Goal: Information Seeking & Learning: Learn about a topic

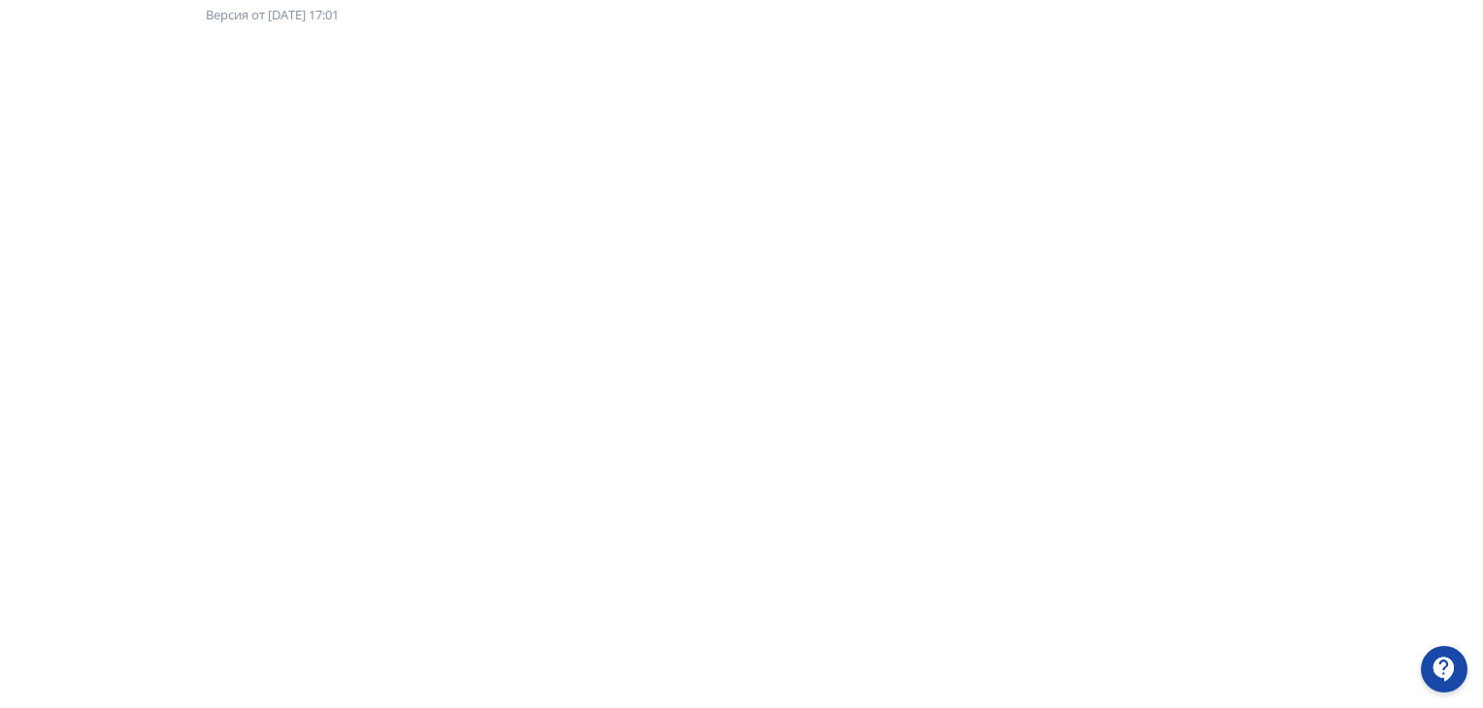
scroll to position [194, 0]
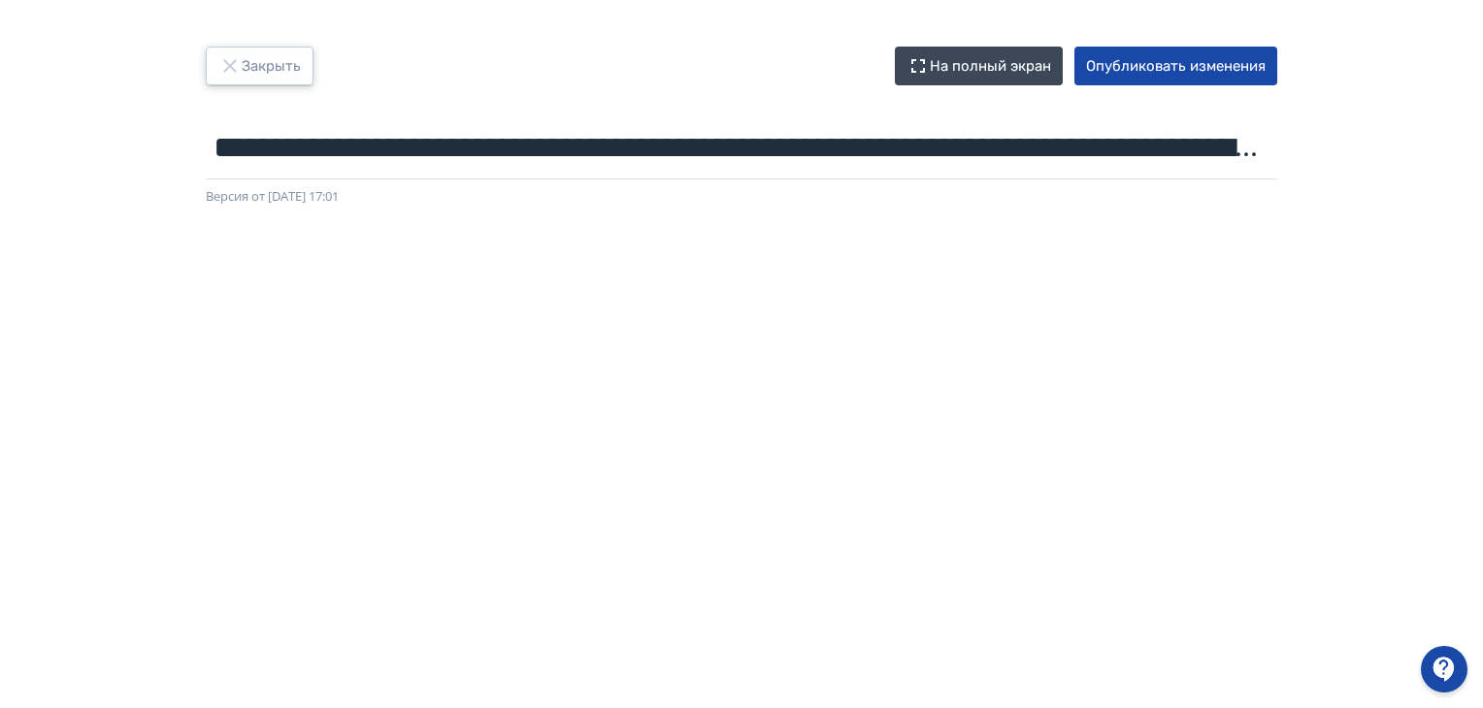
click at [246, 55] on button "Закрыть" at bounding box center [260, 66] width 108 height 39
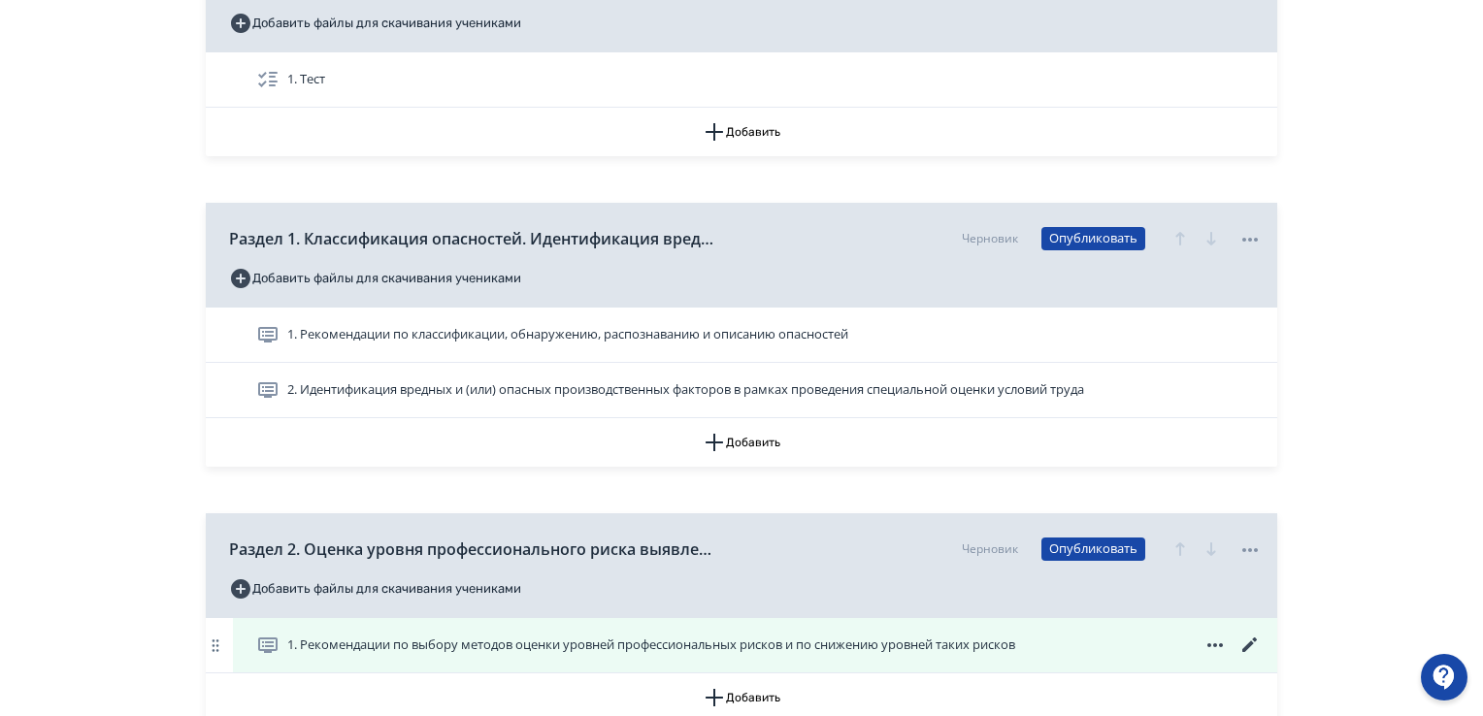
scroll to position [388, 0]
click at [648, 637] on span "1. Рекомендации по выбору методов оценки уровней профессиональных рисков и по с…" at bounding box center [651, 645] width 728 height 19
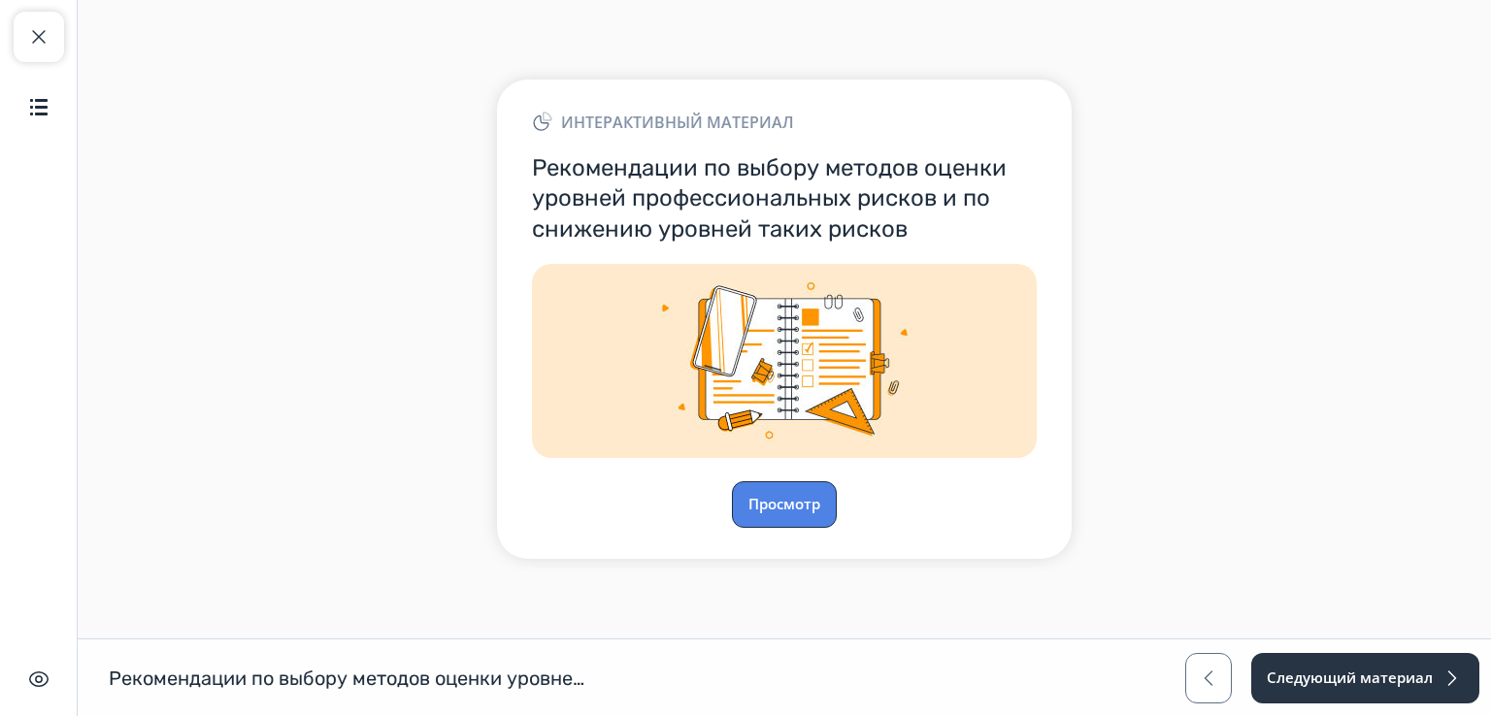
click at [810, 491] on button "Просмотр" at bounding box center [784, 504] width 105 height 47
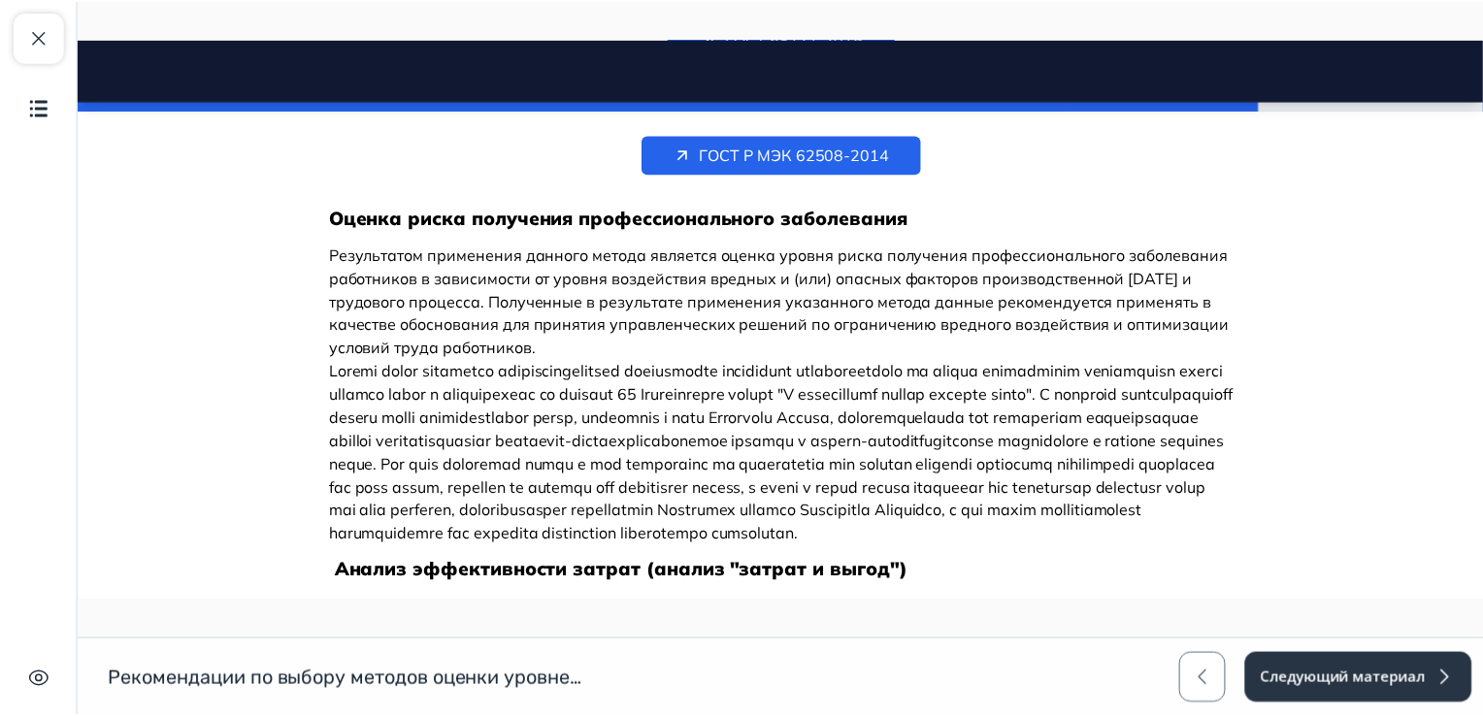
scroll to position [9574, 0]
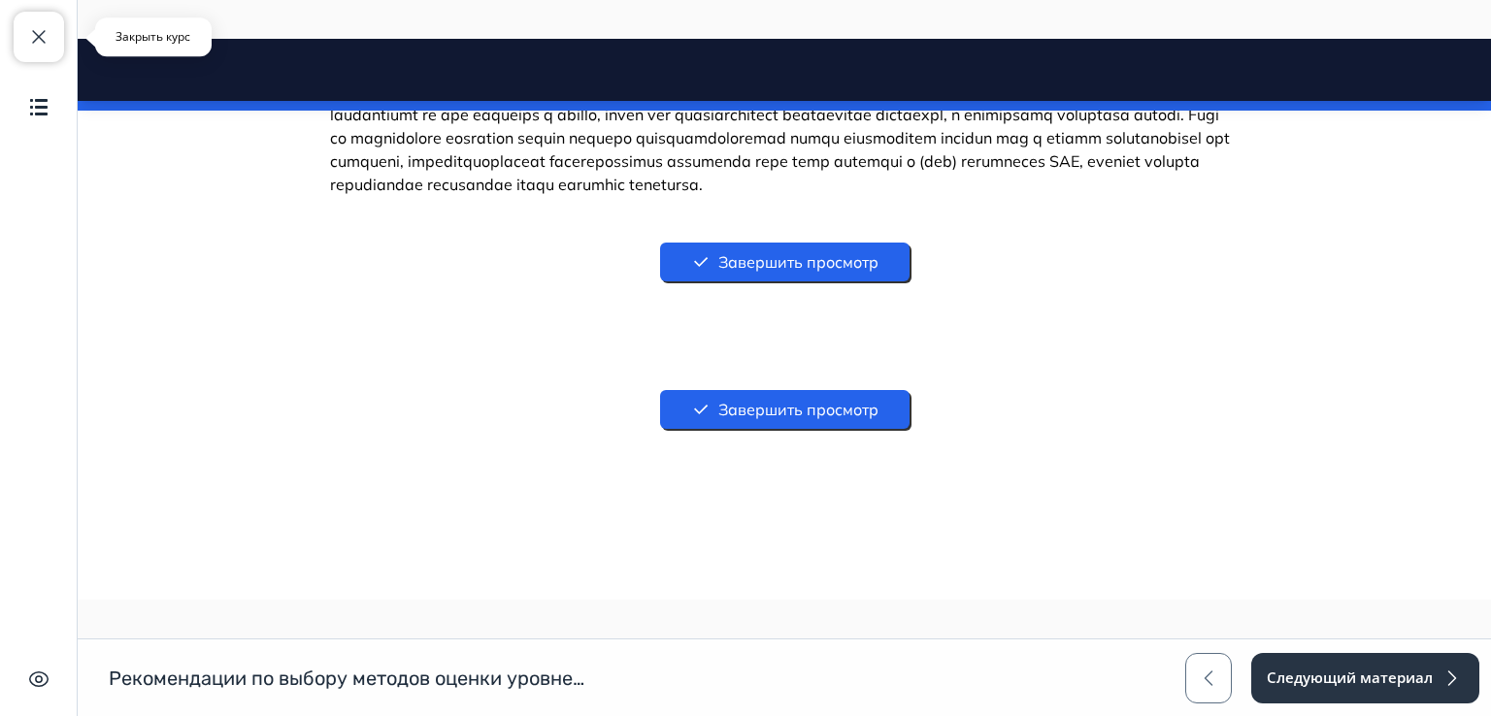
click at [39, 38] on span "button" at bounding box center [38, 36] width 23 height 23
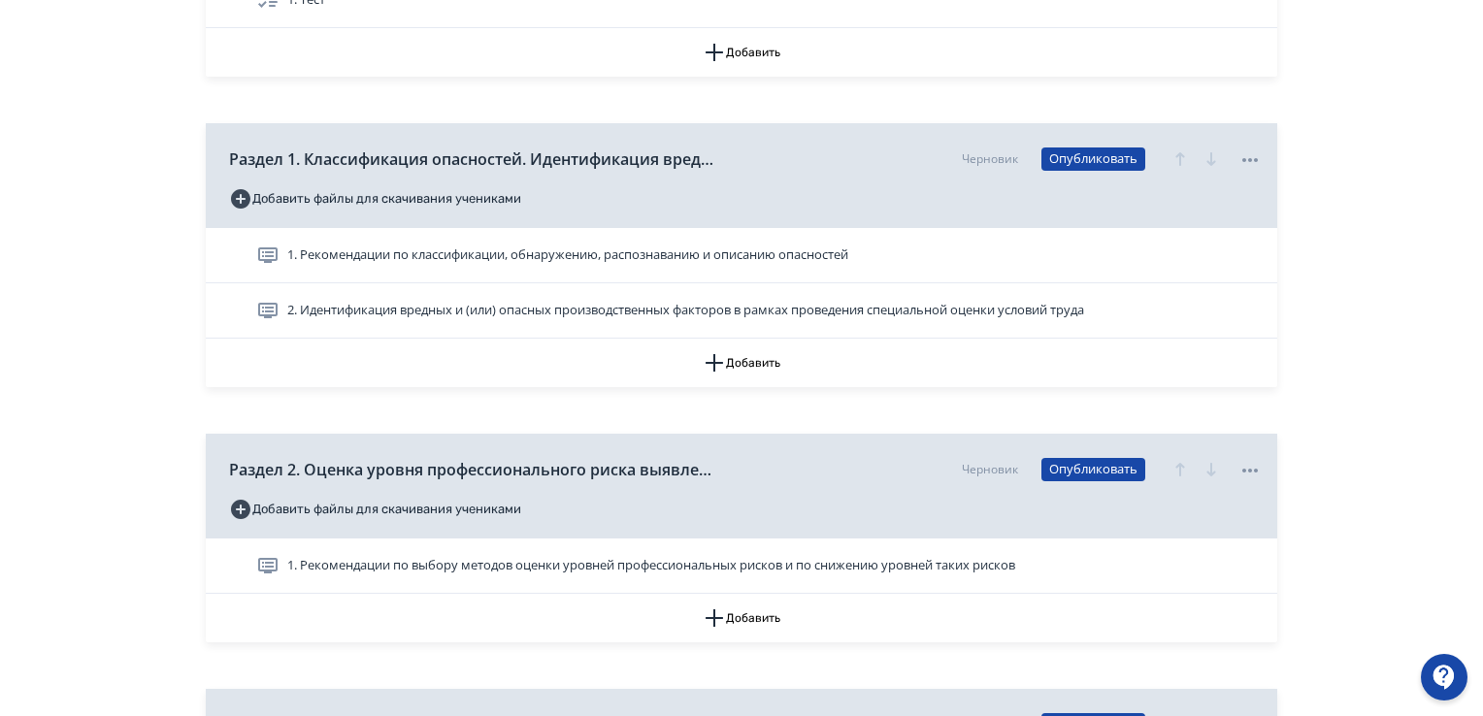
scroll to position [582, 0]
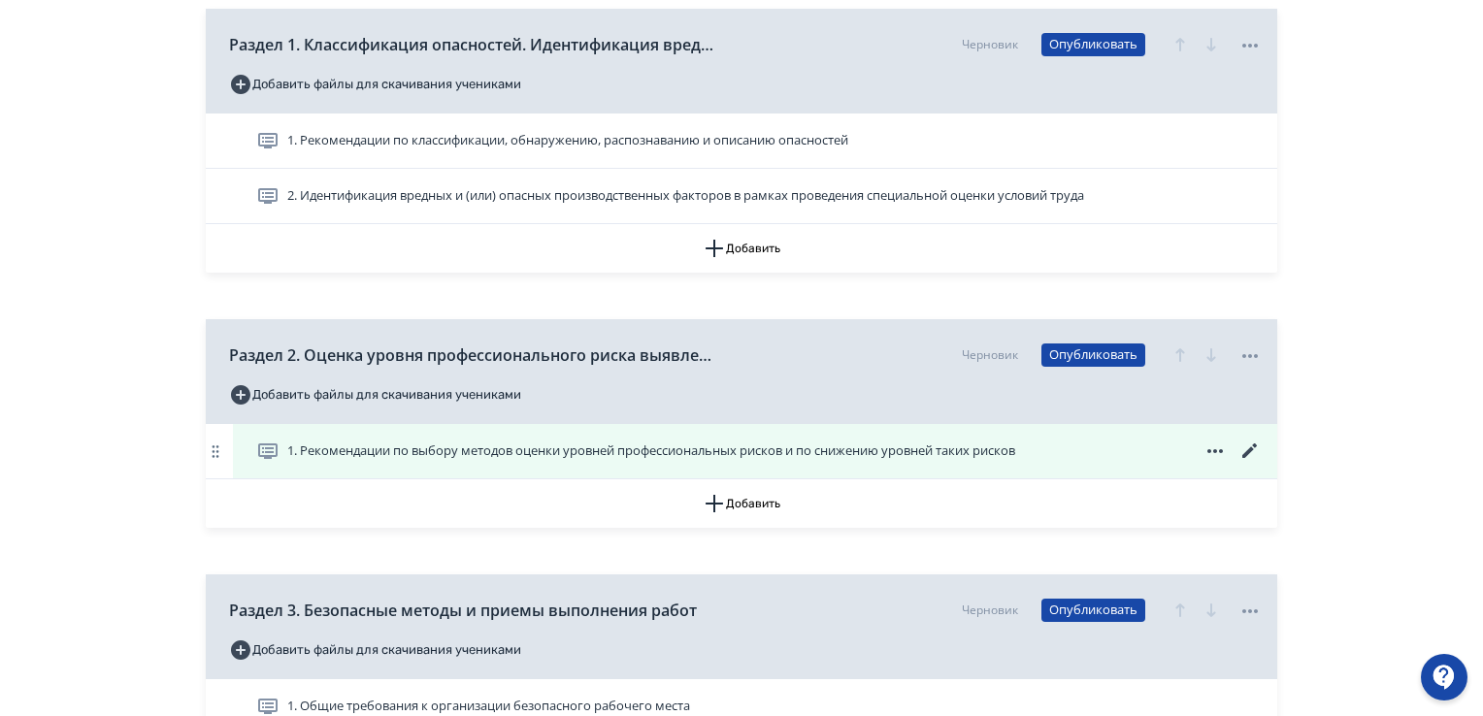
click at [1242, 452] on icon at bounding box center [1249, 451] width 23 height 23
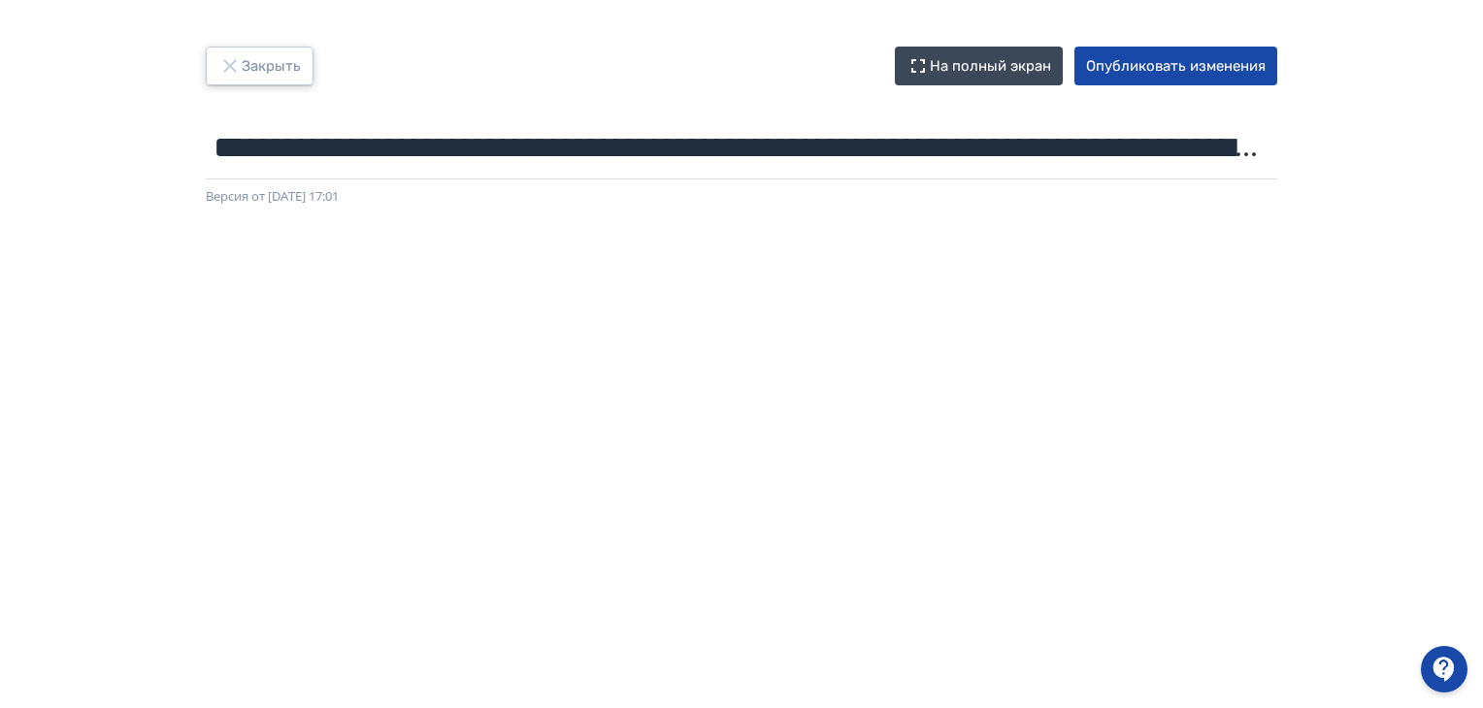
click at [275, 52] on button "Закрыть" at bounding box center [260, 66] width 108 height 39
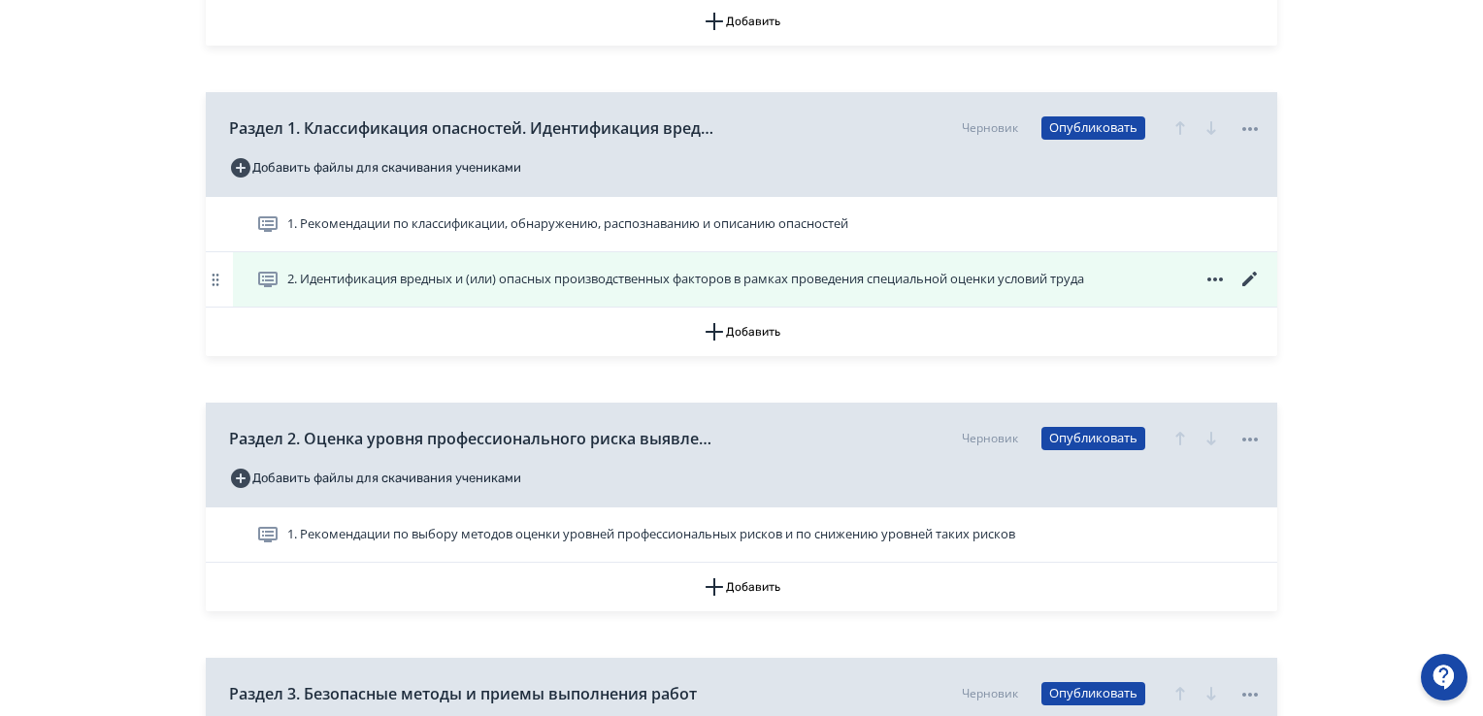
scroll to position [582, 0]
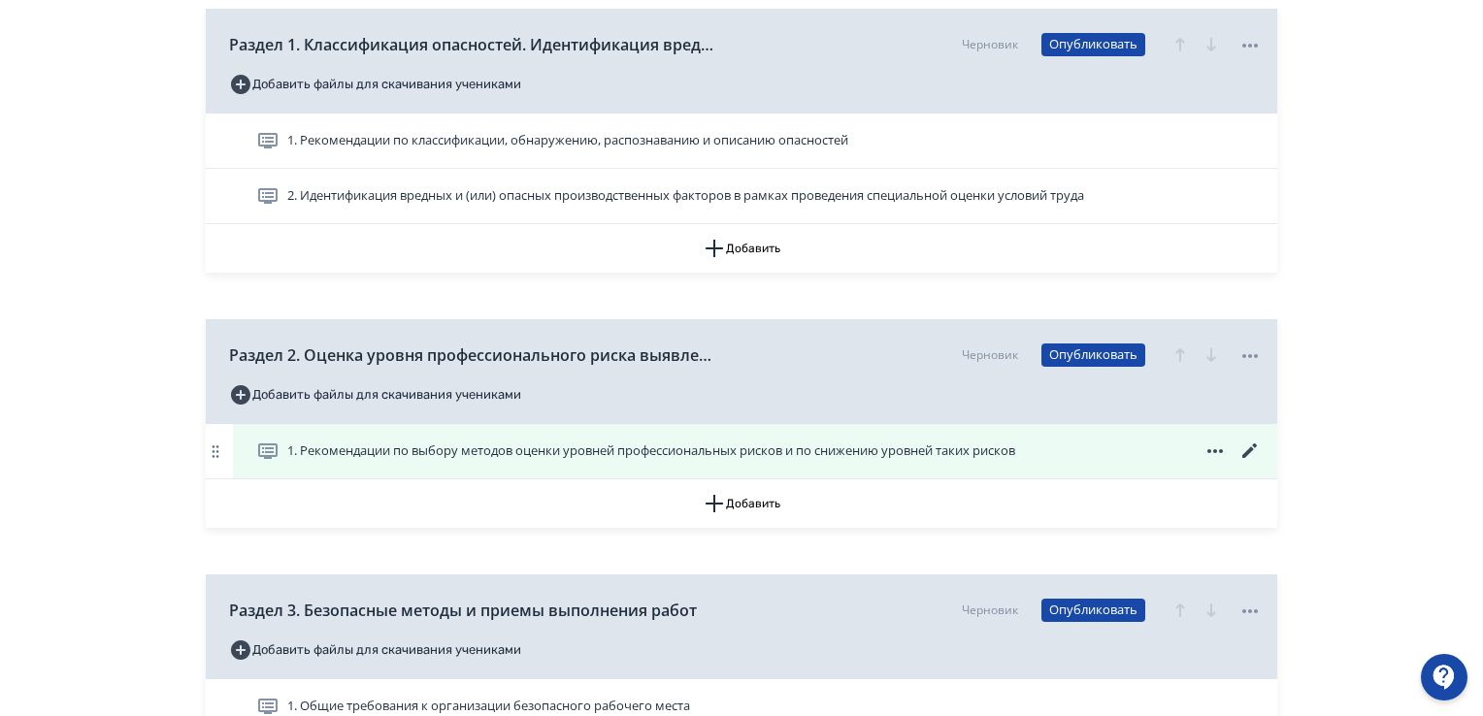
click at [614, 454] on span "1. Рекомендации по выбору методов оценки уровней профессиональных рисков и по с…" at bounding box center [651, 451] width 728 height 19
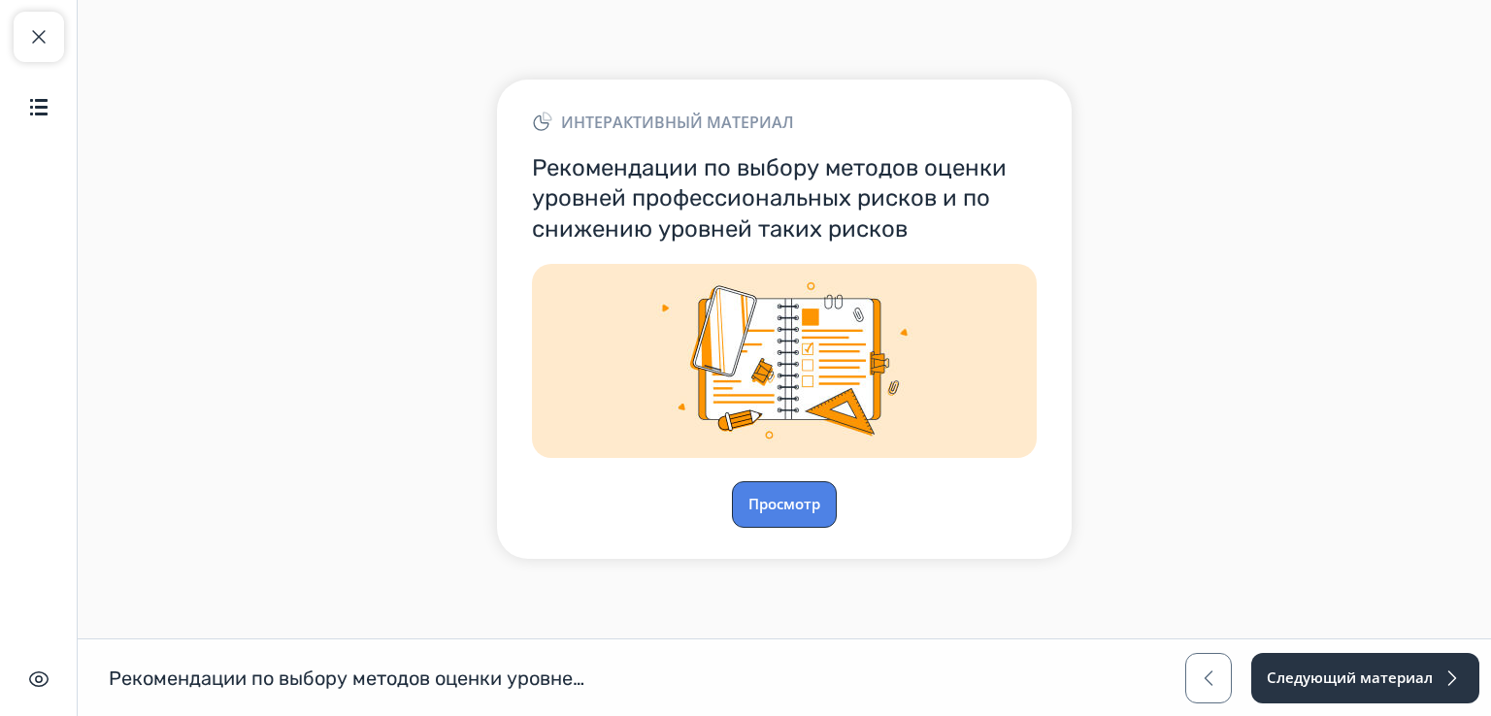
click at [780, 508] on button "Просмотр" at bounding box center [784, 504] width 105 height 47
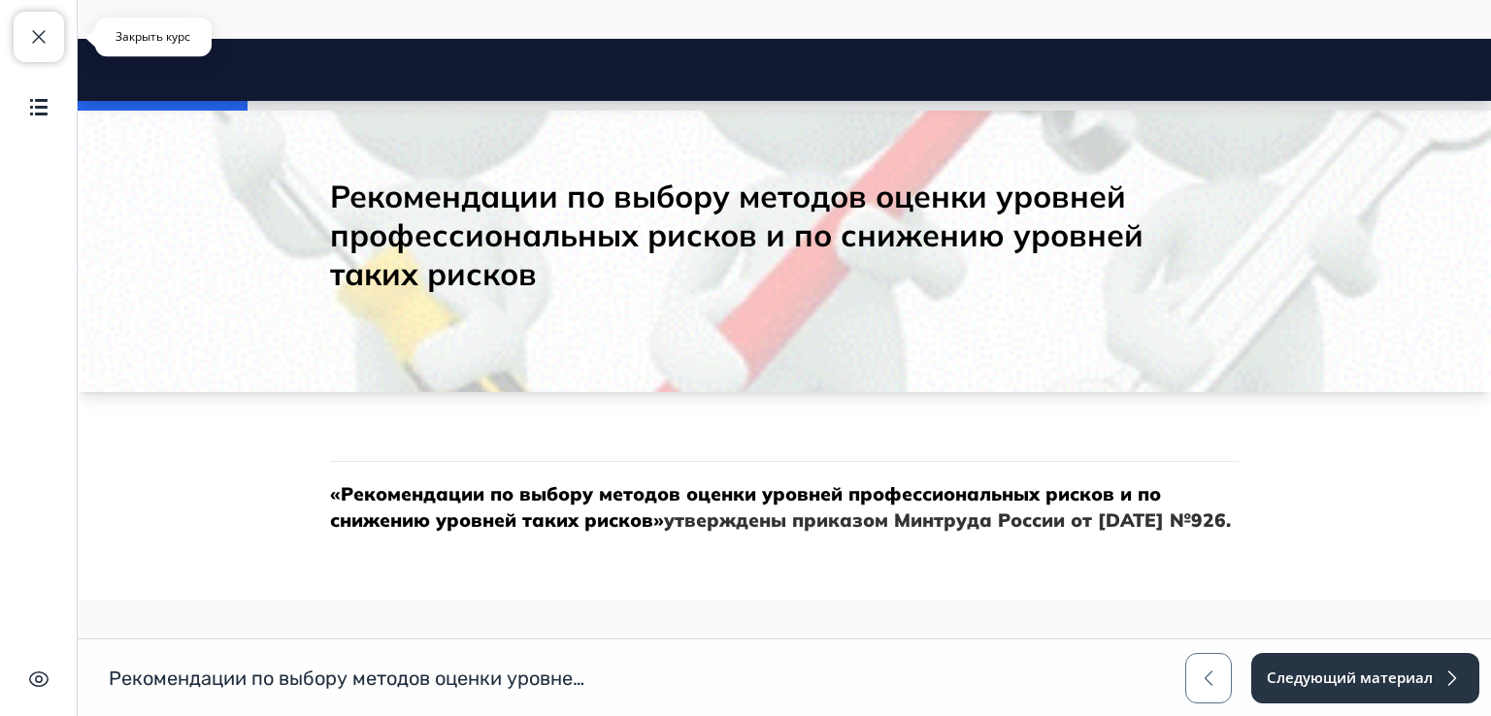
click at [37, 33] on span "button" at bounding box center [38, 36] width 23 height 23
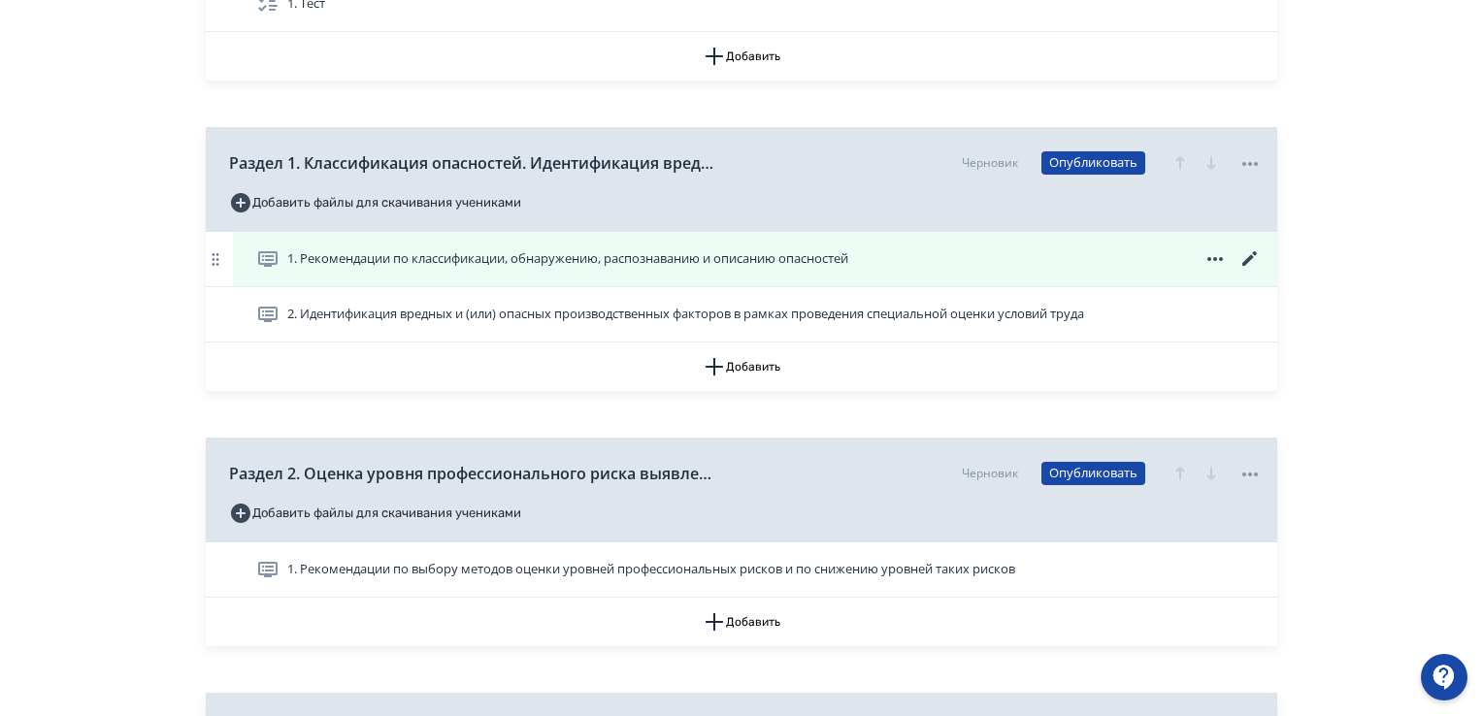
scroll to position [485, 0]
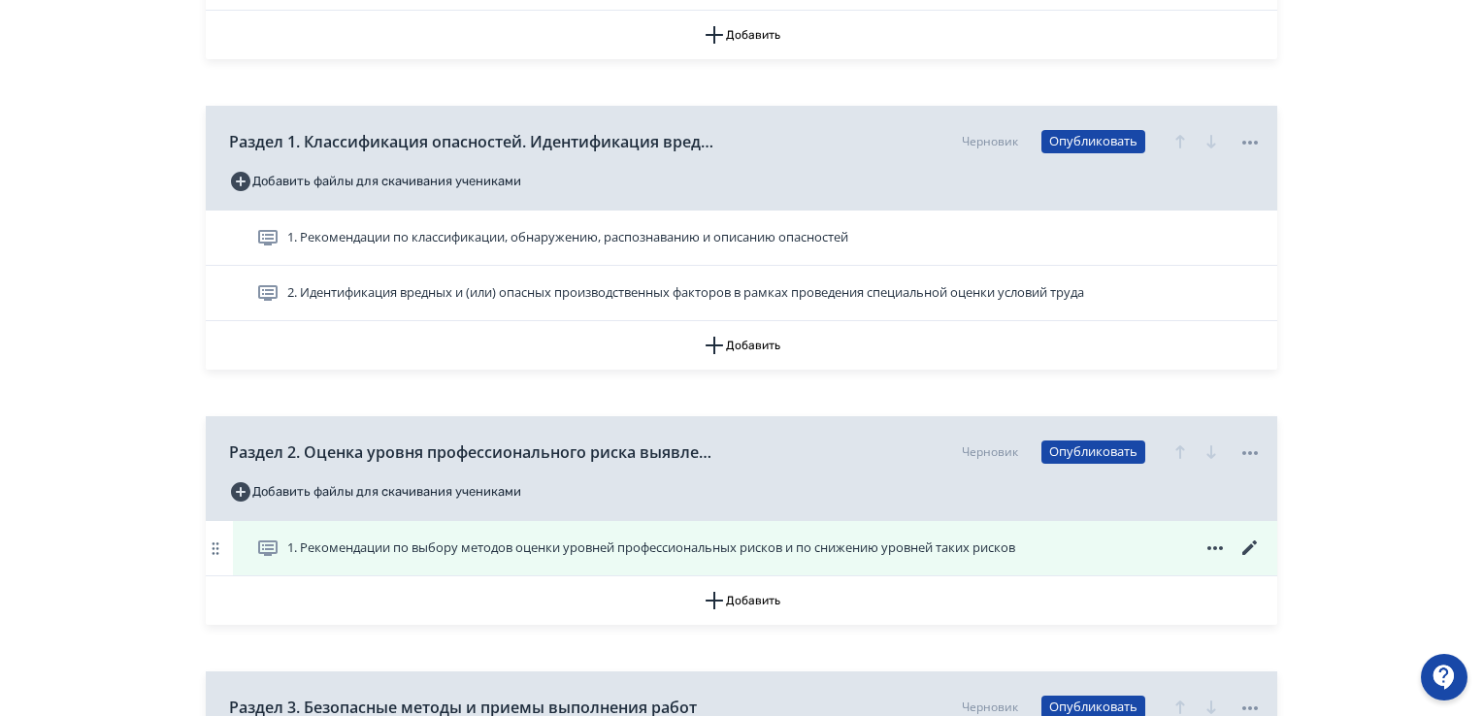
click at [1251, 542] on icon at bounding box center [1249, 548] width 23 height 23
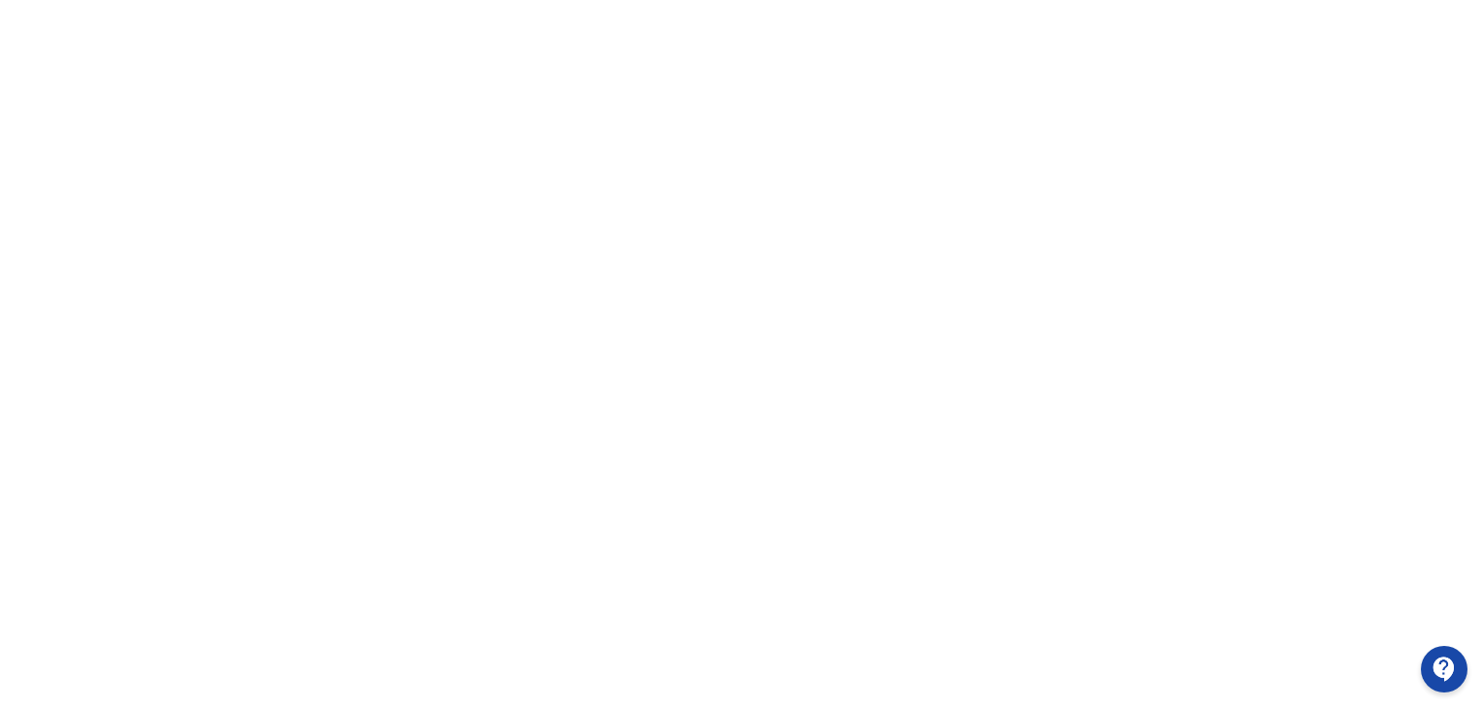
scroll to position [97, 0]
